Goal: Information Seeking & Learning: Learn about a topic

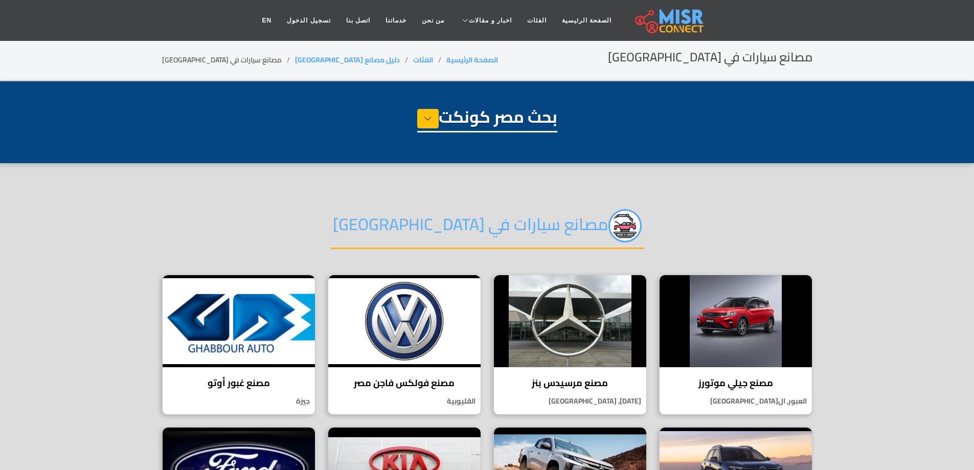
select select "**********"
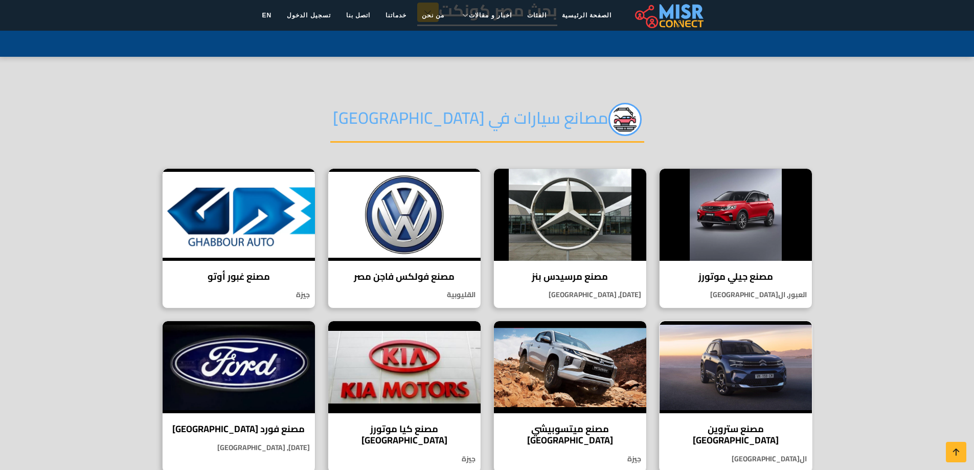
scroll to position [102, 0]
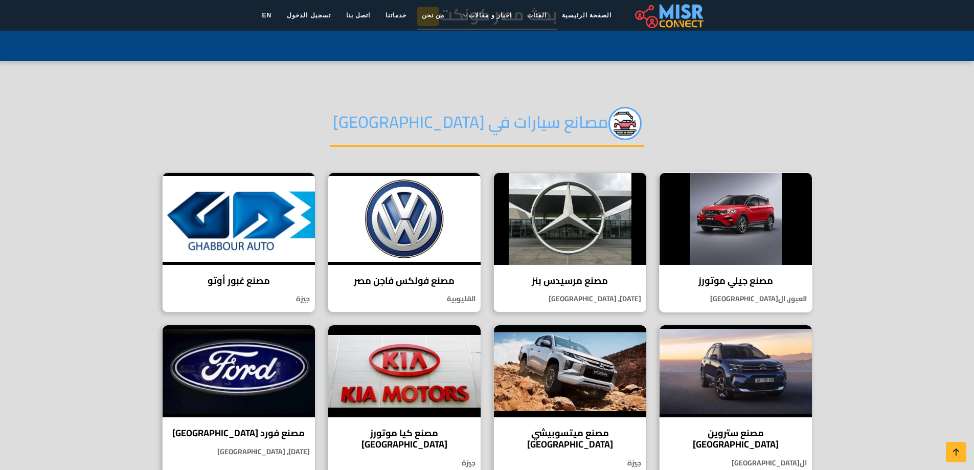
click at [789, 300] on p "العبور, القاهرة" at bounding box center [735, 298] width 152 height 11
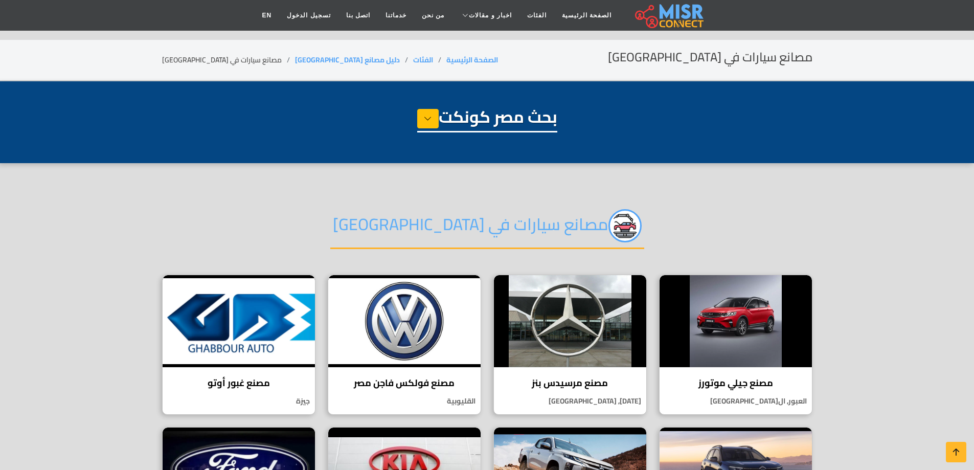
select select "**********"
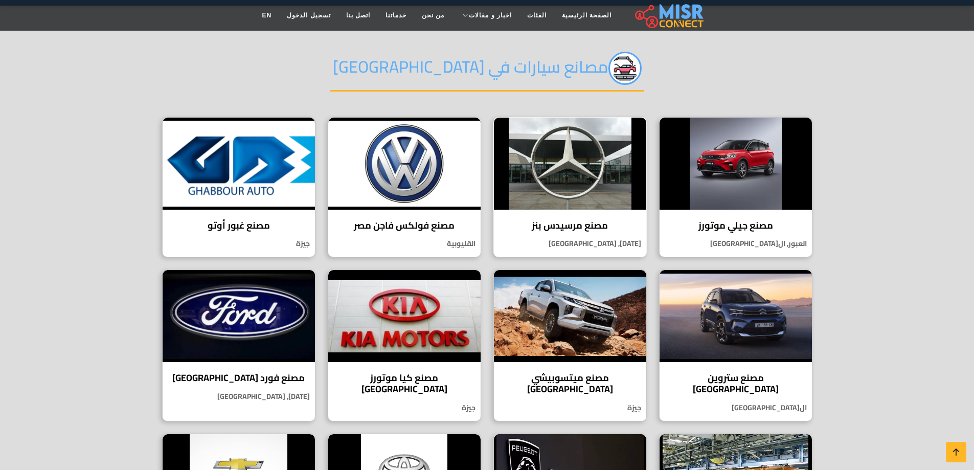
scroll to position [153, 0]
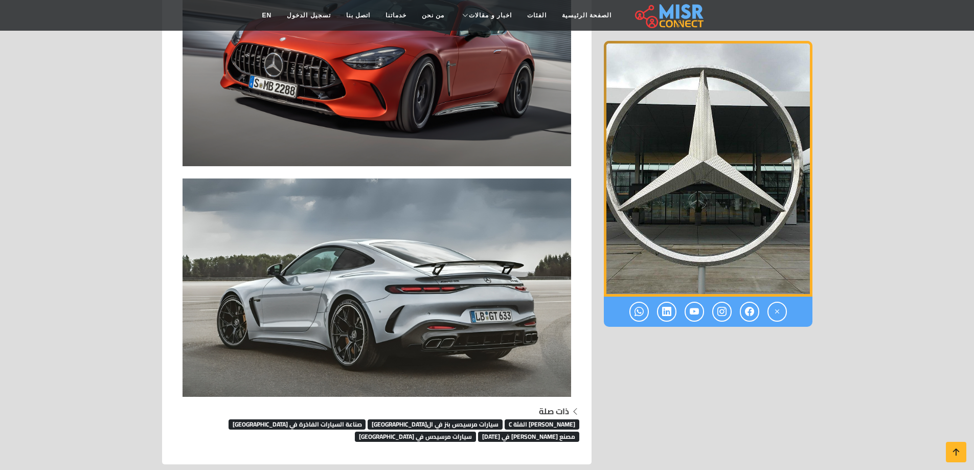
scroll to position [1994, 0]
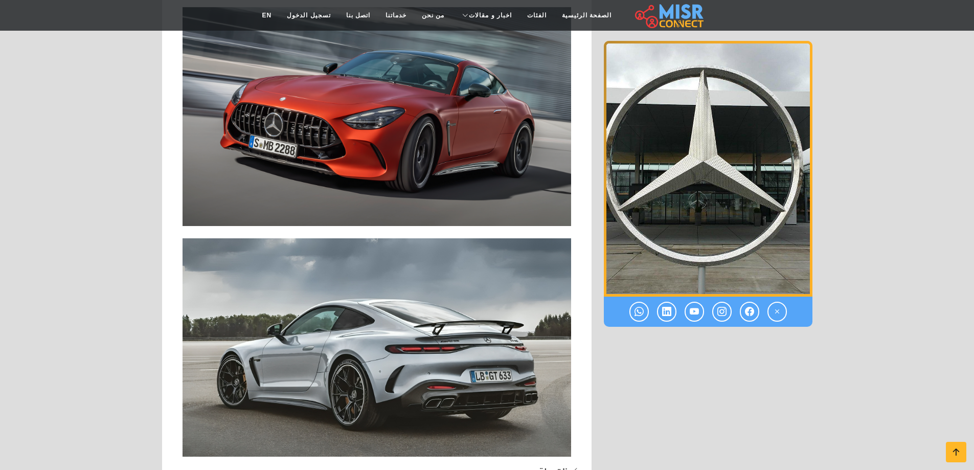
scroll to position [1939, 0]
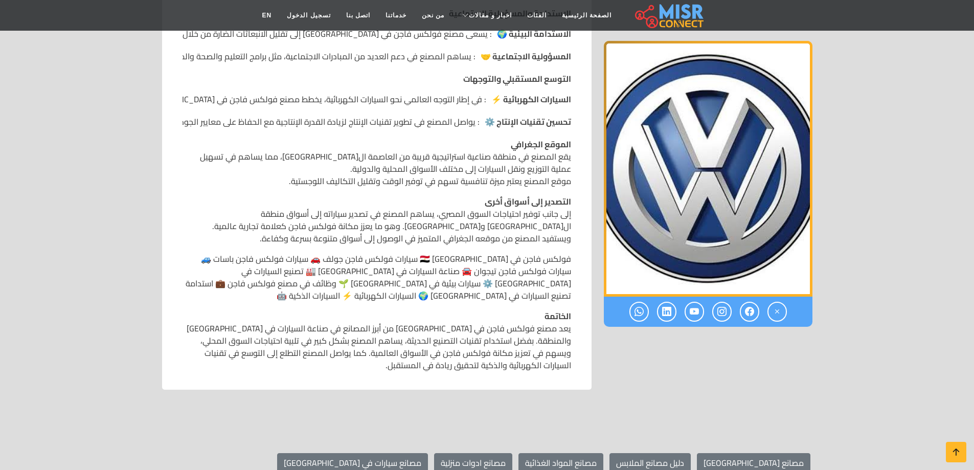
scroll to position [893, 0]
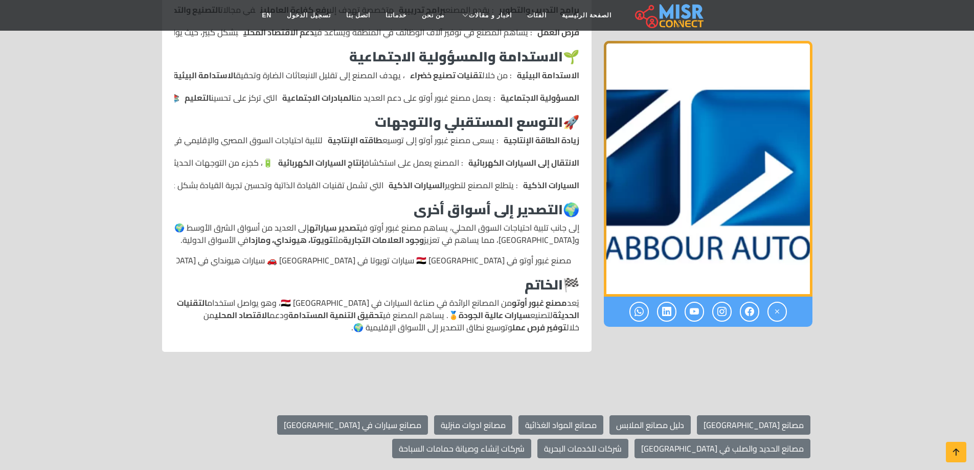
scroll to position [839, 0]
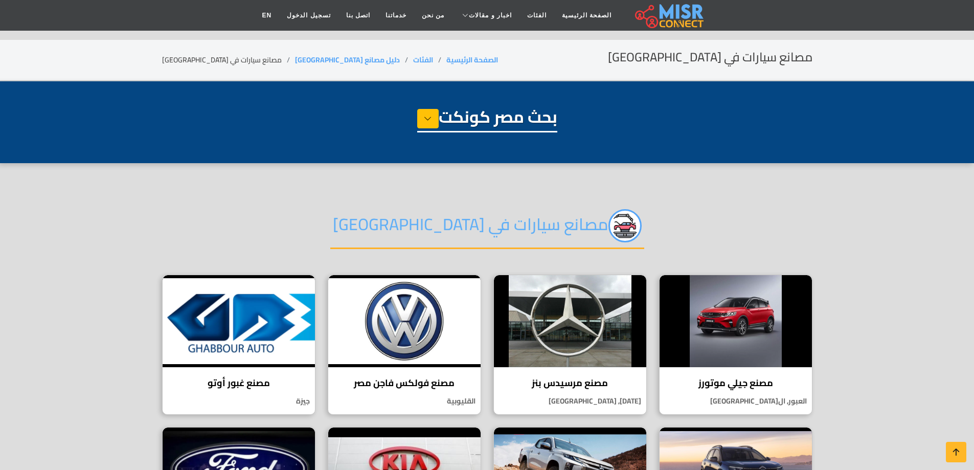
select select "**********"
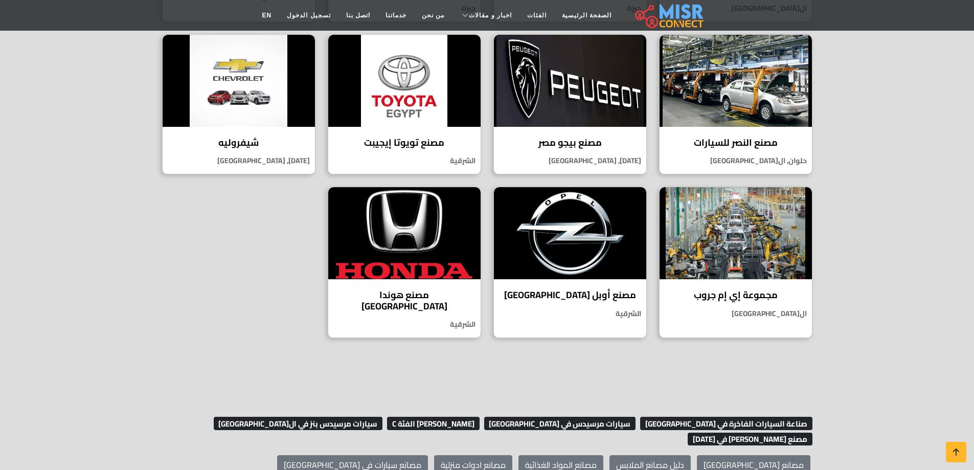
scroll to position [562, 0]
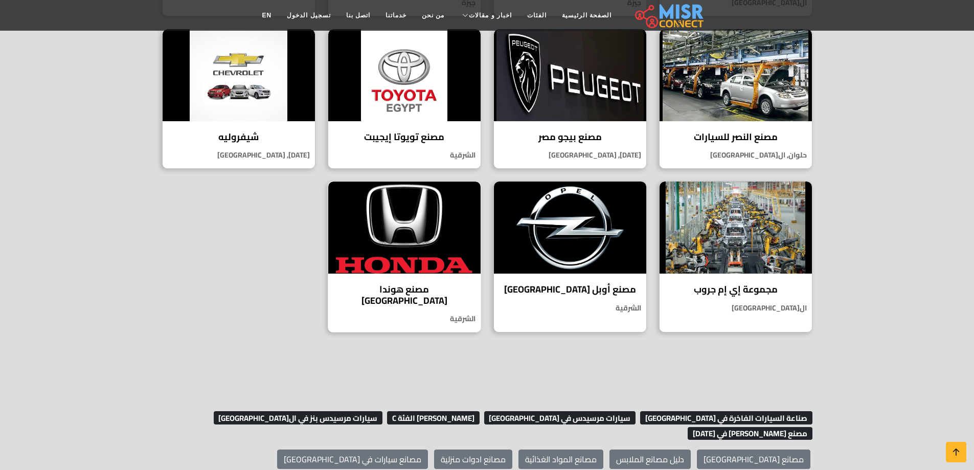
click at [444, 199] on img at bounding box center [404, 227] width 152 height 92
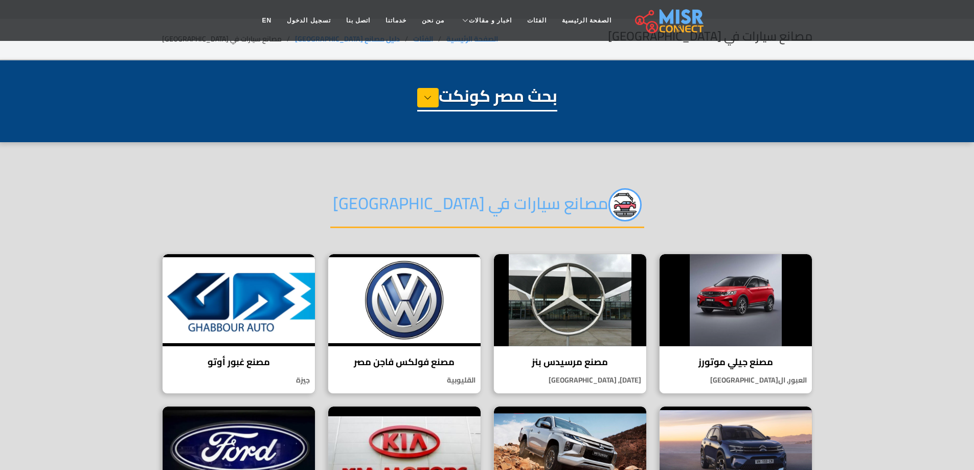
scroll to position [0, 0]
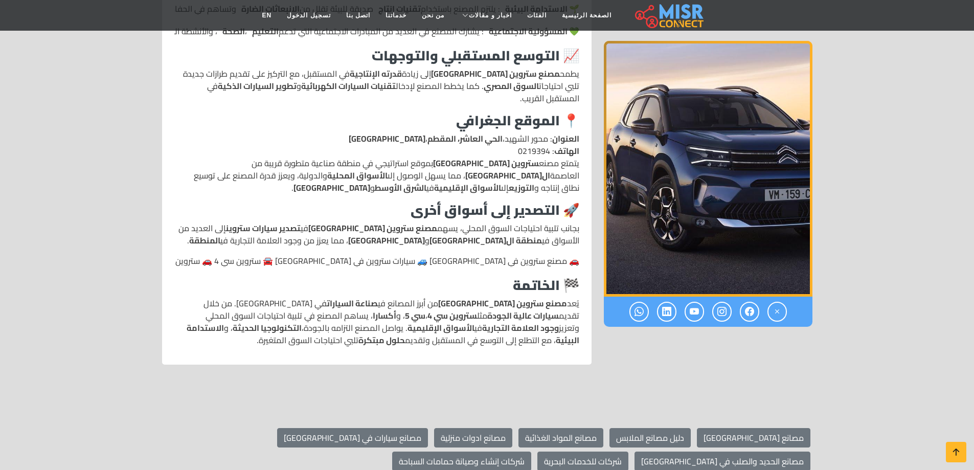
scroll to position [939, 0]
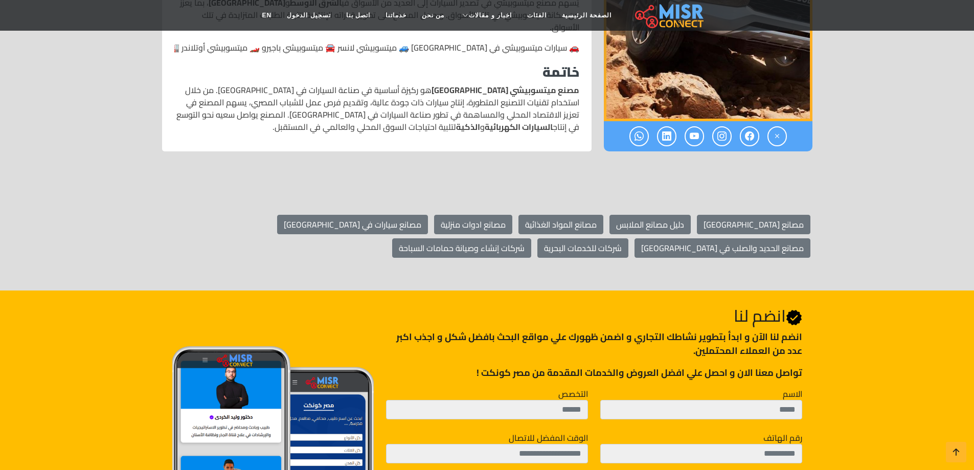
scroll to position [1512, 0]
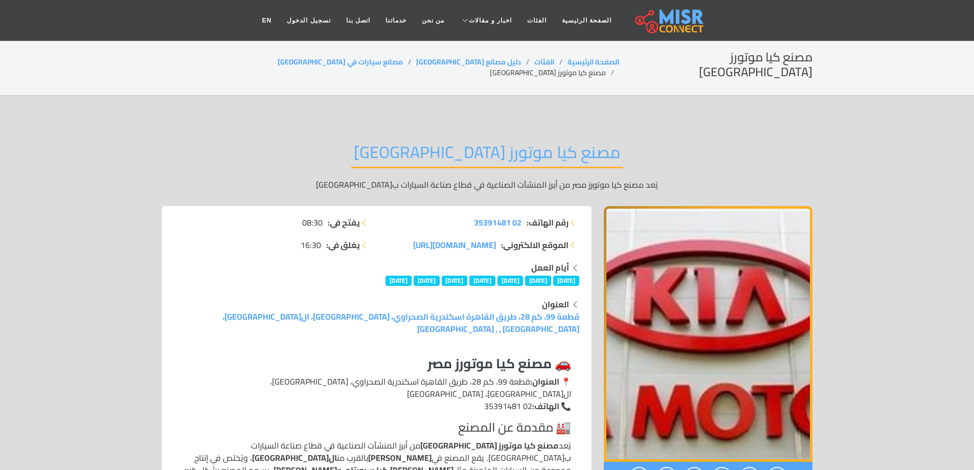
click at [592, 71] on section "مصنع كيا موتورز [GEOGRAPHIC_DATA] الصفحة الرئيسية الفئات دليل مصانع مصر مصانع س…" at bounding box center [487, 68] width 974 height 56
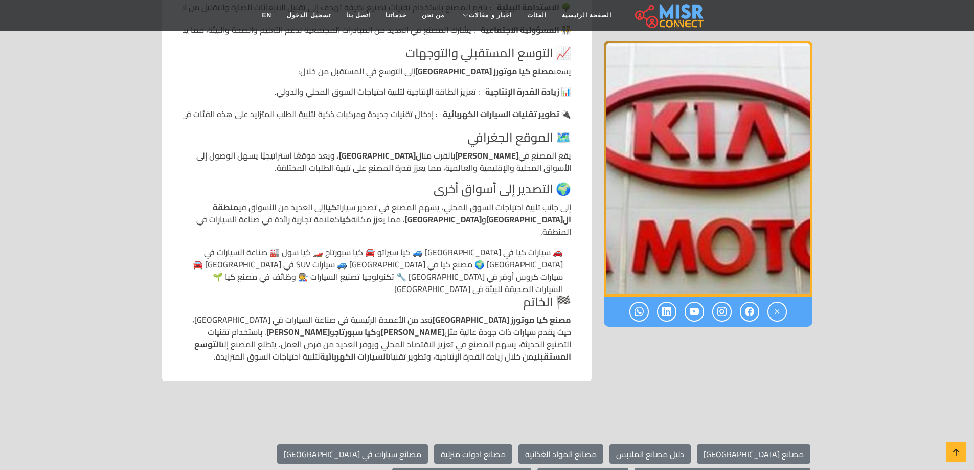
scroll to position [937, 0]
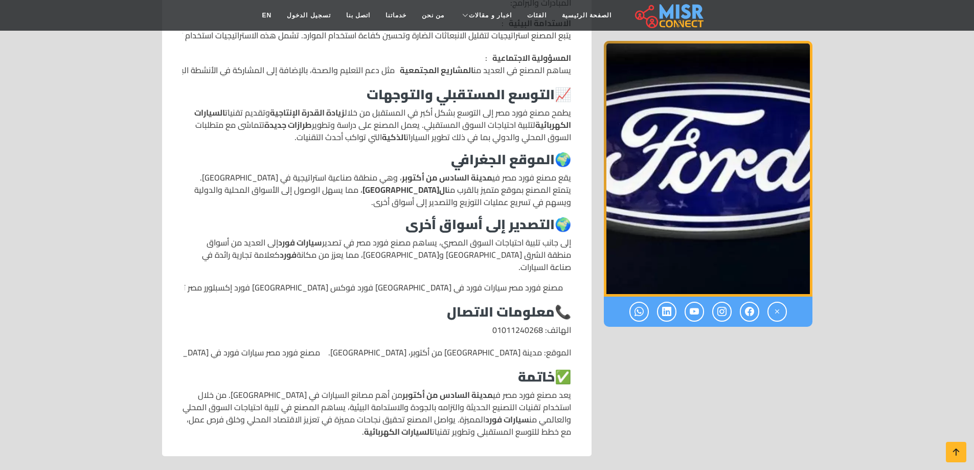
scroll to position [1049, 0]
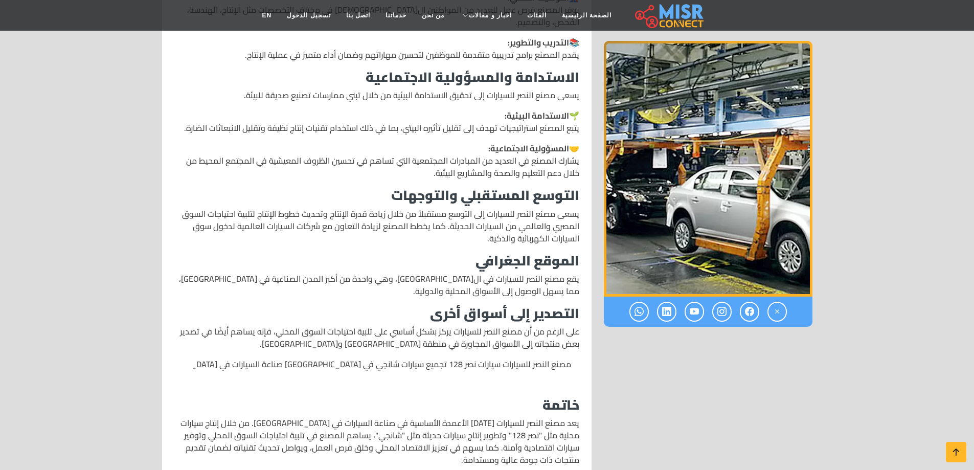
scroll to position [938, 0]
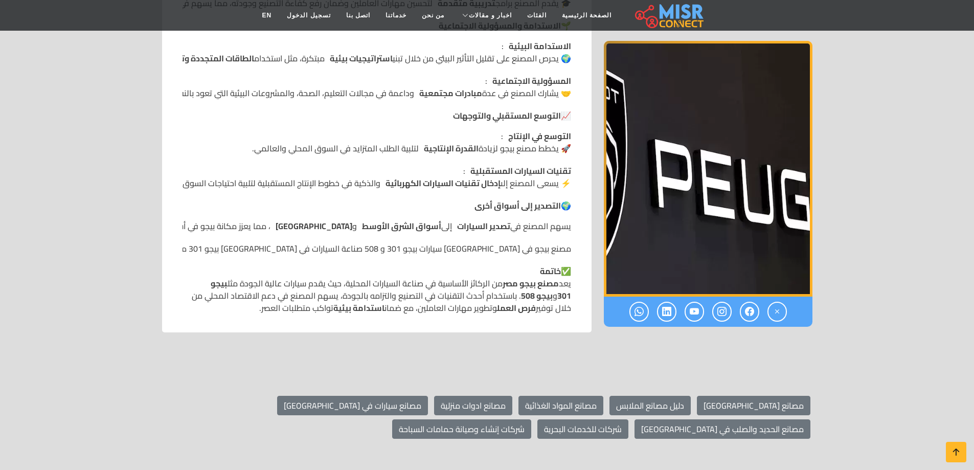
scroll to position [906, 0]
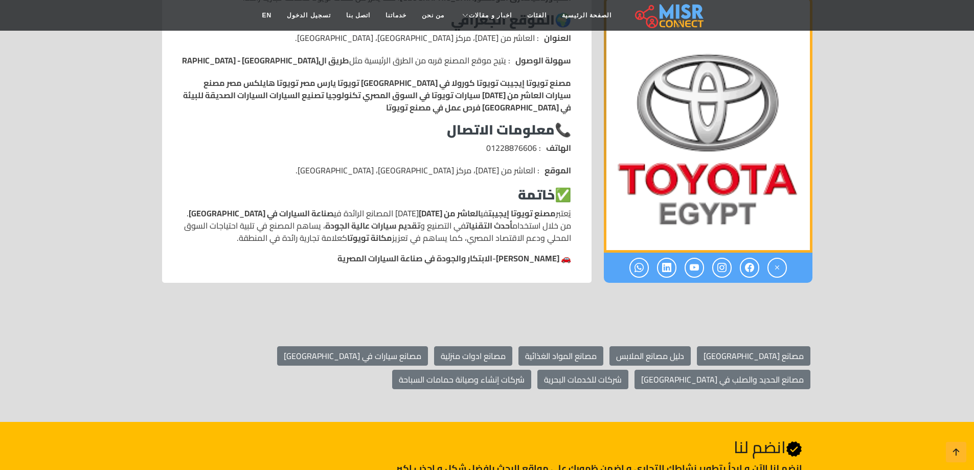
scroll to position [877, 0]
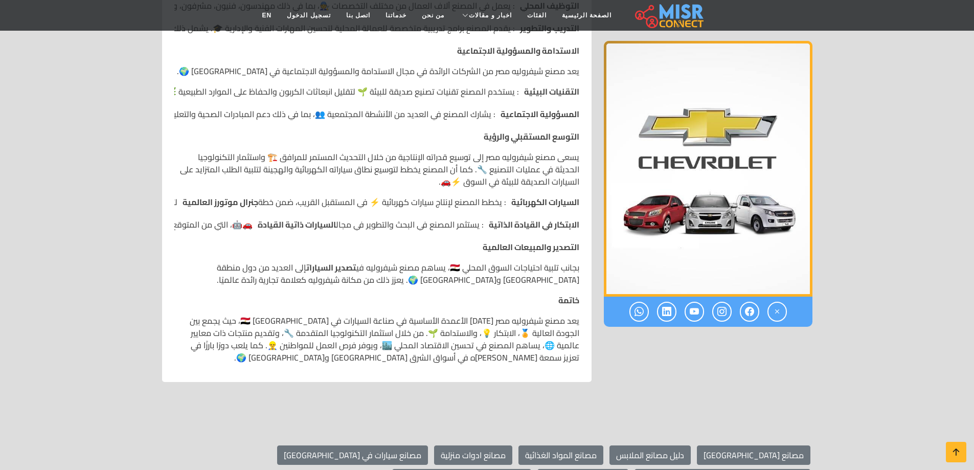
scroll to position [1200, 0]
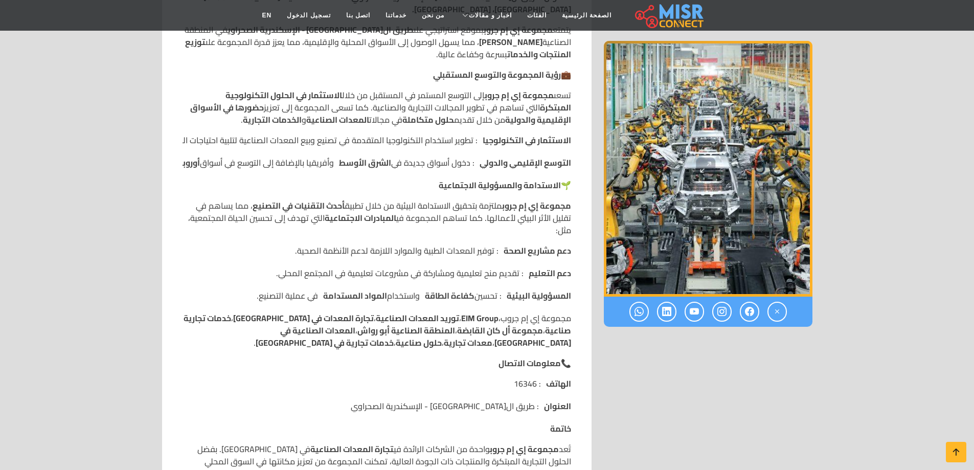
scroll to position [598, 0]
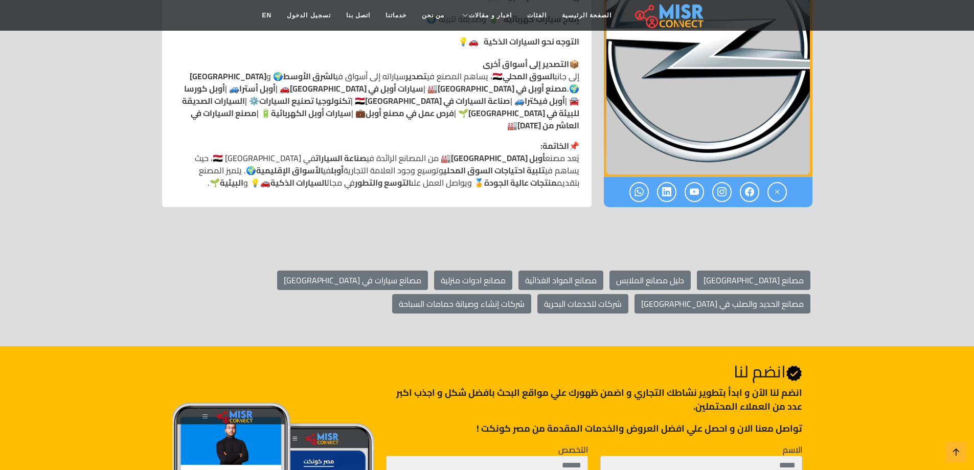
scroll to position [831, 0]
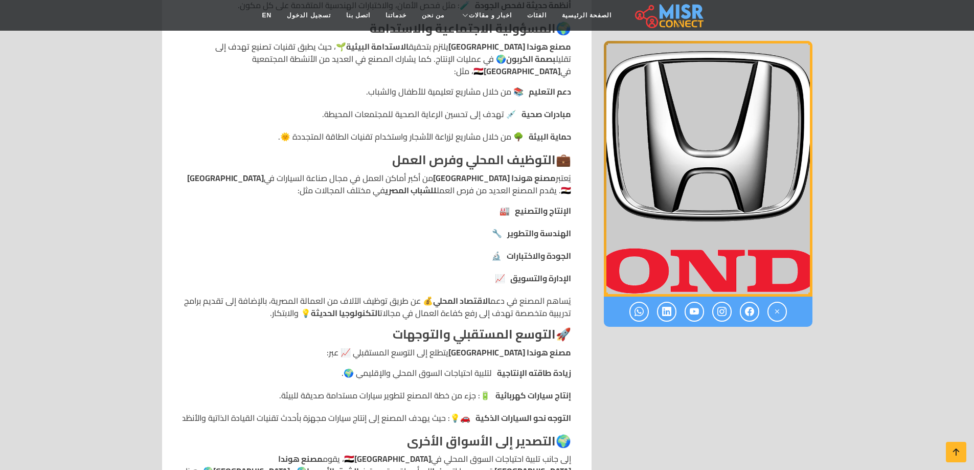
scroll to position [927, 0]
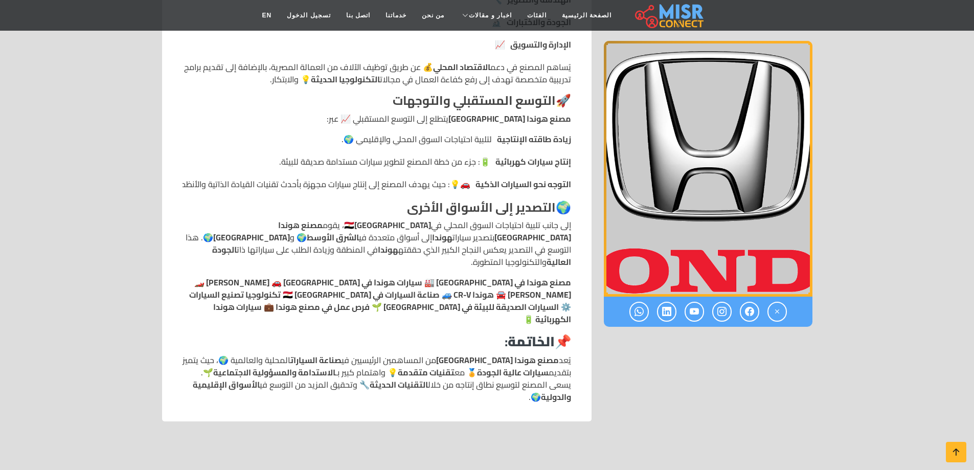
scroll to position [1214, 0]
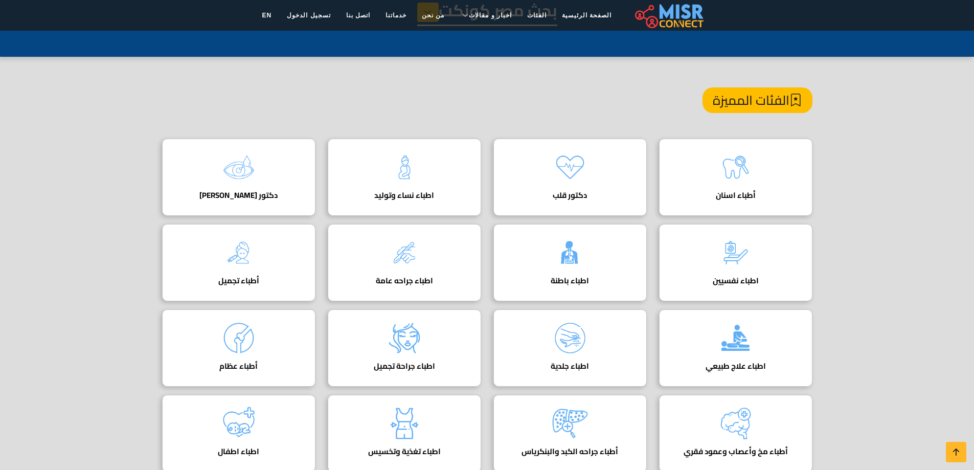
scroll to position [51, 0]
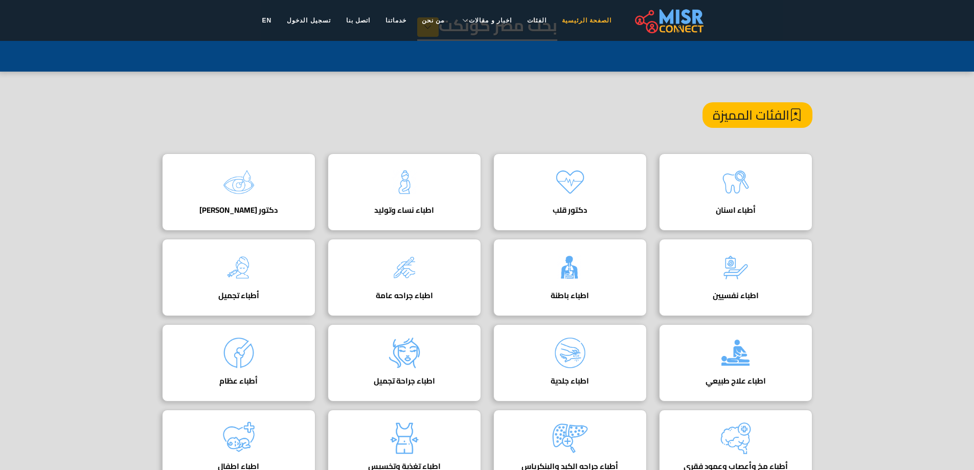
click at [555, 19] on link "الصفحة الرئيسية" at bounding box center [586, 20] width 65 height 19
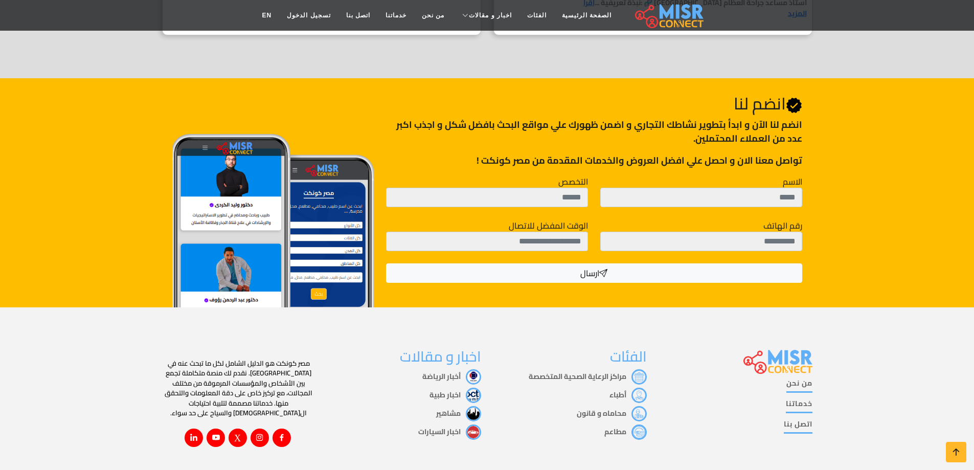
scroll to position [1694, 0]
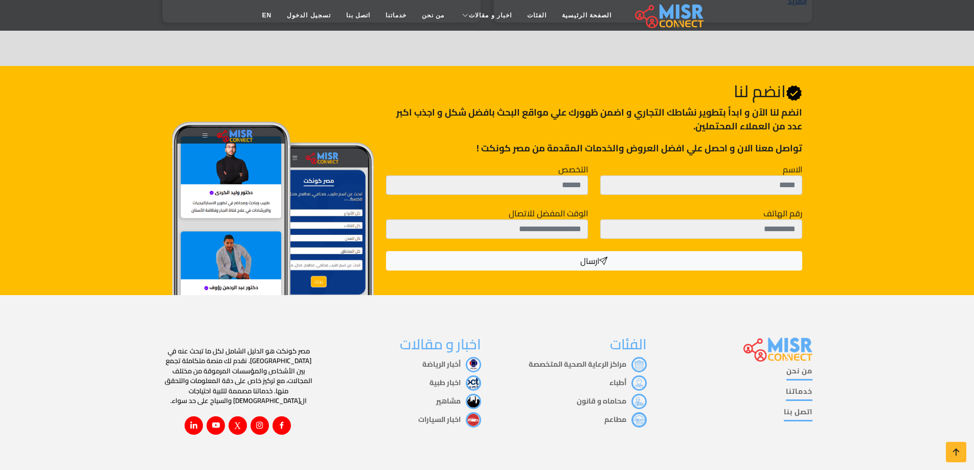
click at [807, 366] on link "من نحن" at bounding box center [799, 373] width 26 height 15
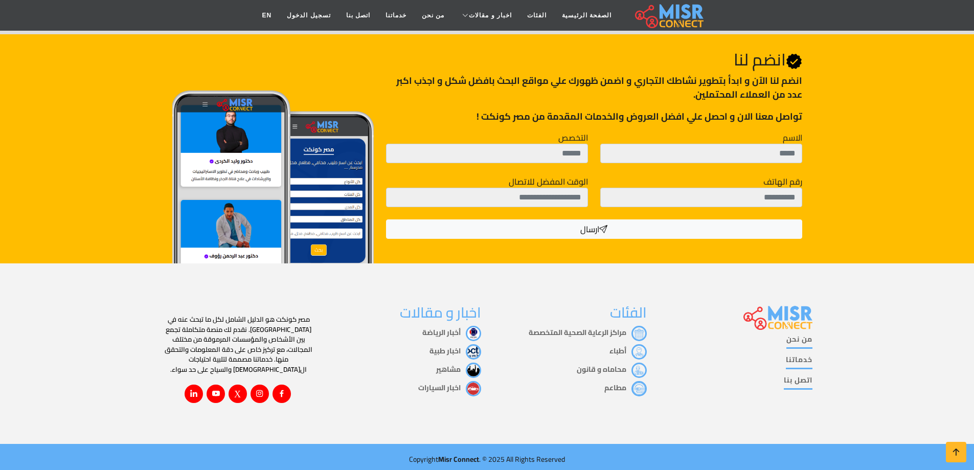
scroll to position [442, 0]
